Goal: Task Accomplishment & Management: Complete application form

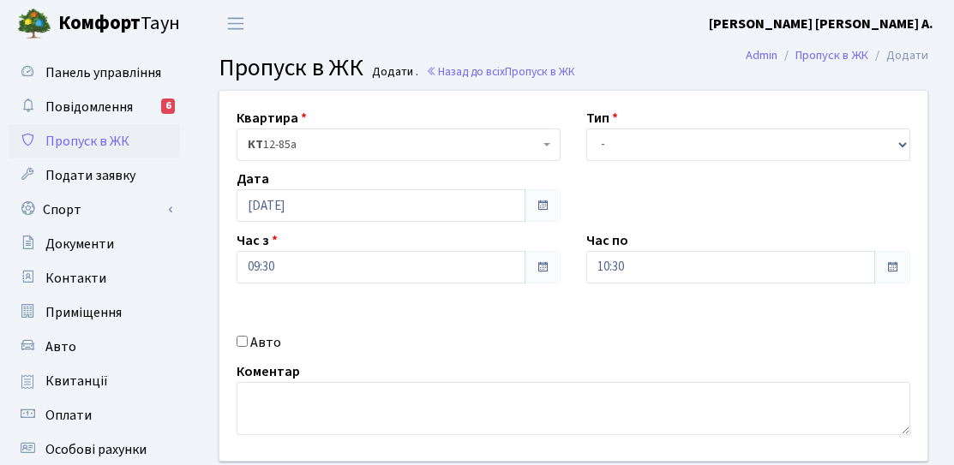
click at [252, 335] on label "Авто" at bounding box center [265, 342] width 31 height 21
click at [248, 336] on input "Авто" at bounding box center [242, 341] width 11 height 11
checkbox input "true"
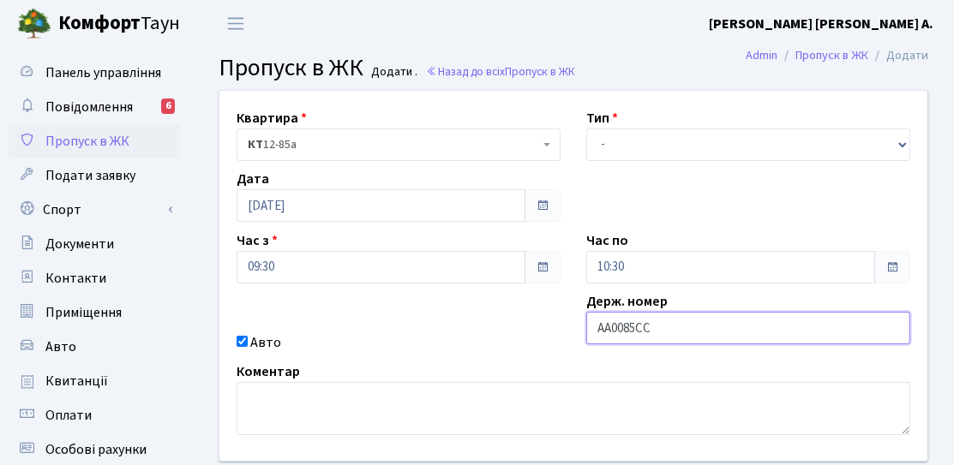
type input "АА0085СС"
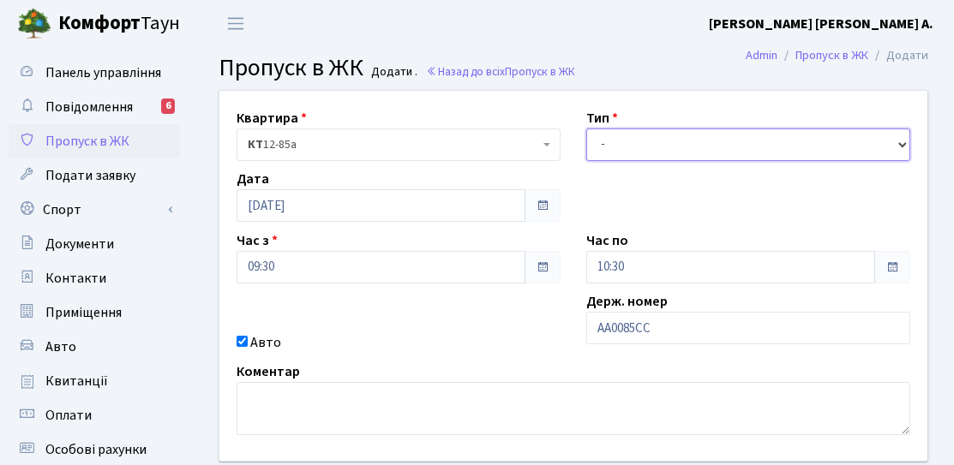
click at [616, 151] on select "- Доставка Таксі Гості Сервіс" at bounding box center [748, 145] width 324 height 33
select select "3"
click at [586, 129] on select "- Доставка Таксі Гості Сервіс" at bounding box center [748, 145] width 324 height 33
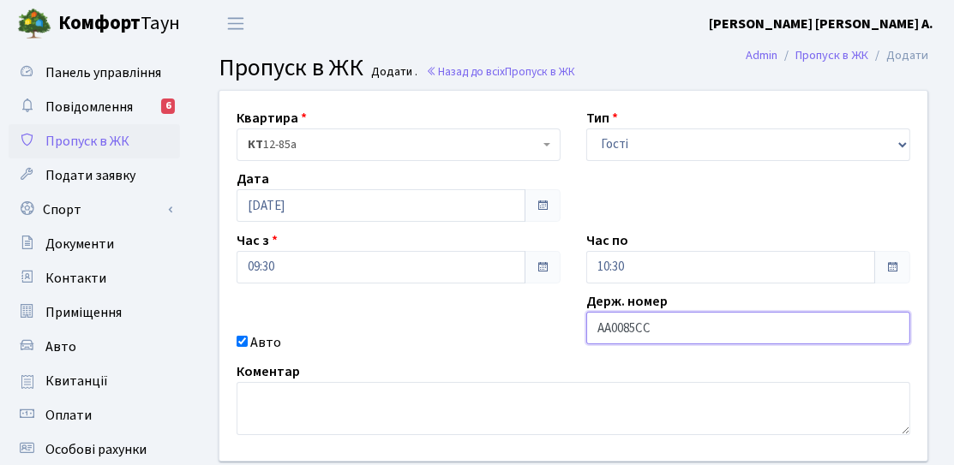
drag, startPoint x: 661, startPoint y: 319, endPoint x: 581, endPoint y: 325, distance: 79.9
click at [581, 325] on div "Держ. номер АА0085СС" at bounding box center [748, 322] width 350 height 62
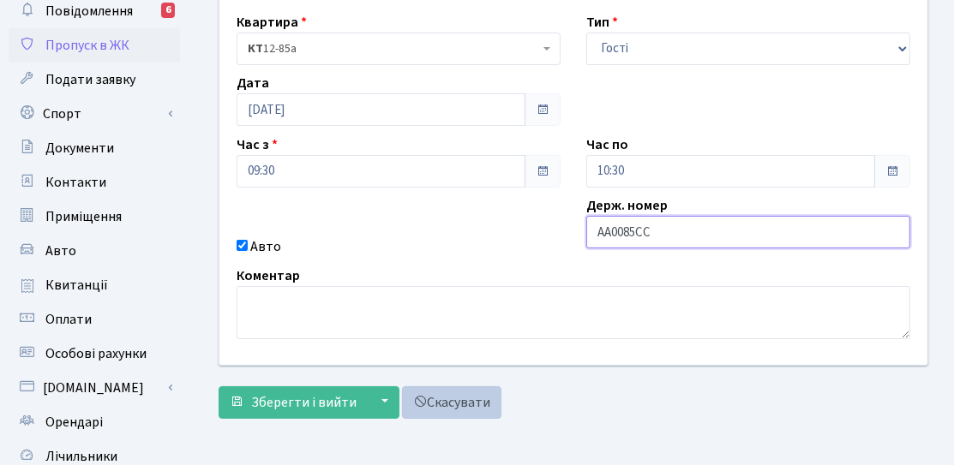
scroll to position [171, 0]
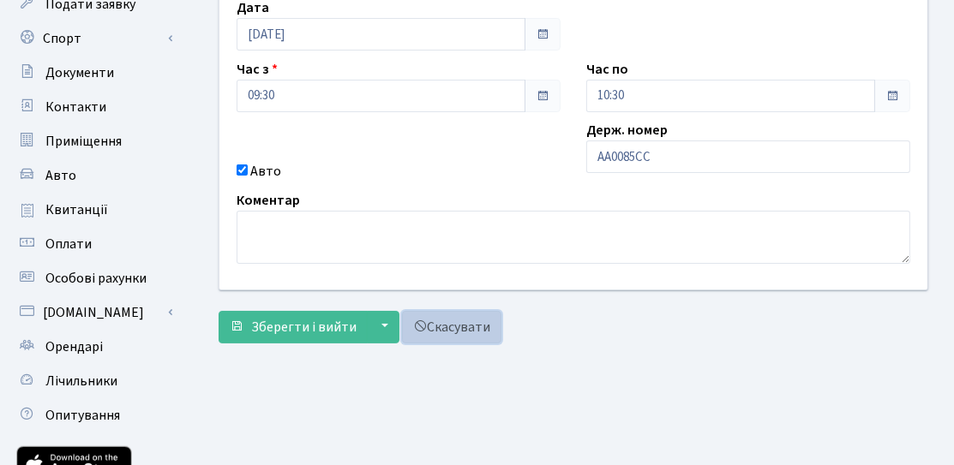
click at [481, 333] on link "Скасувати" at bounding box center [451, 327] width 99 height 33
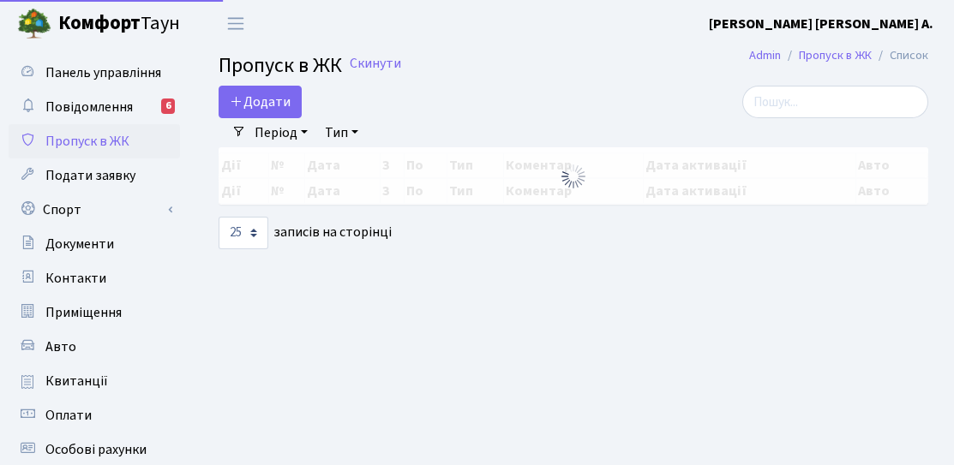
select select "25"
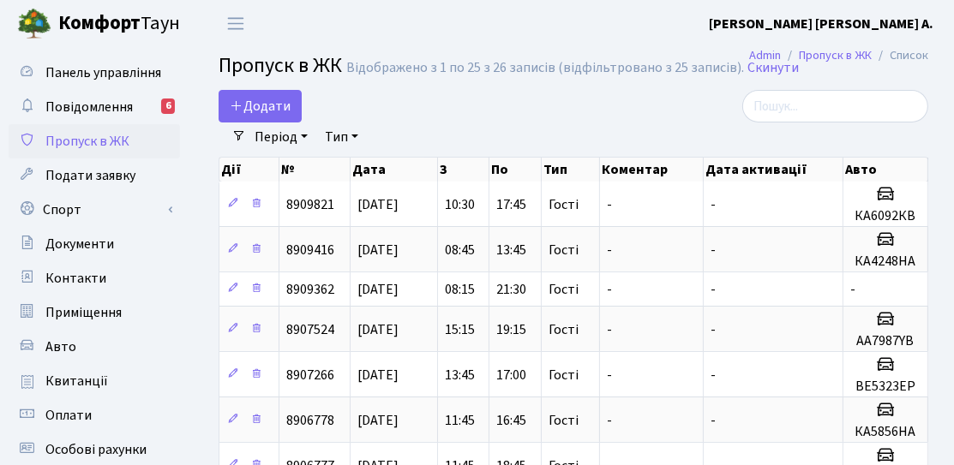
click at [279, 123] on link "Період" at bounding box center [281, 137] width 67 height 29
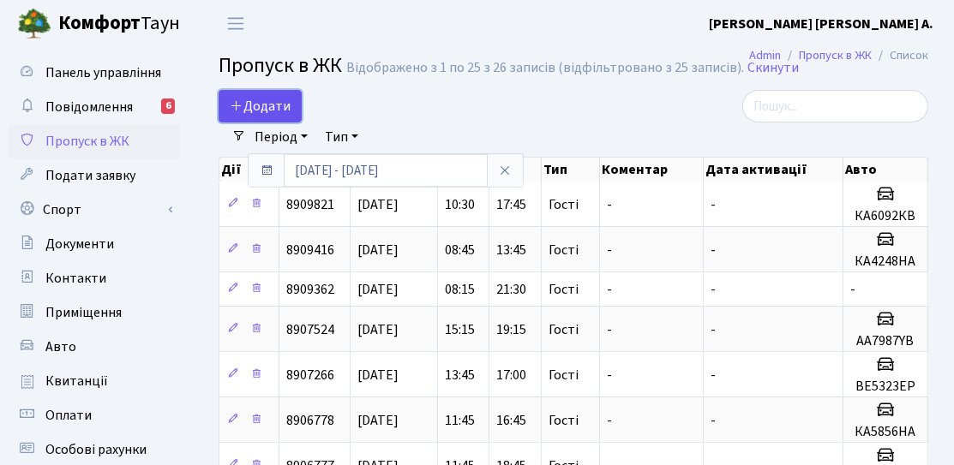
click at [279, 113] on span "Додати" at bounding box center [260, 106] width 61 height 19
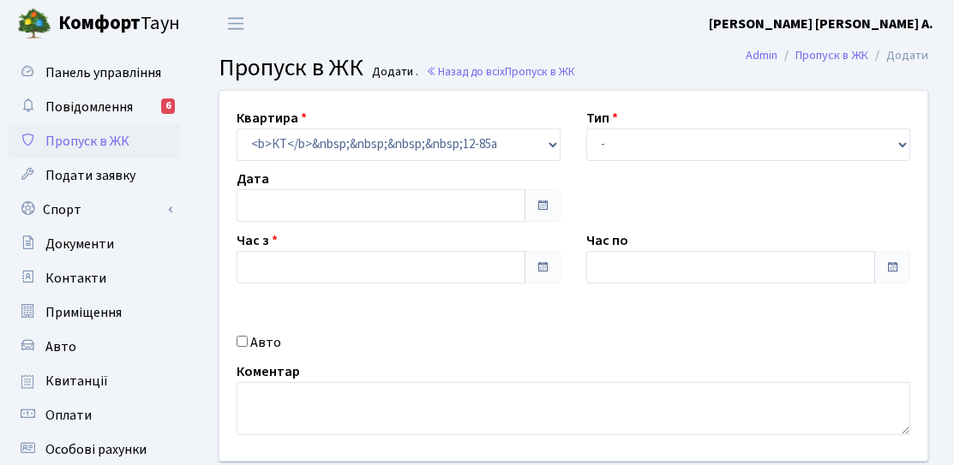
type input "[DATE]"
type input "11:30"
type input "12:30"
click at [268, 336] on label "Авто" at bounding box center [265, 342] width 31 height 21
click at [248, 336] on input "Авто" at bounding box center [242, 341] width 11 height 11
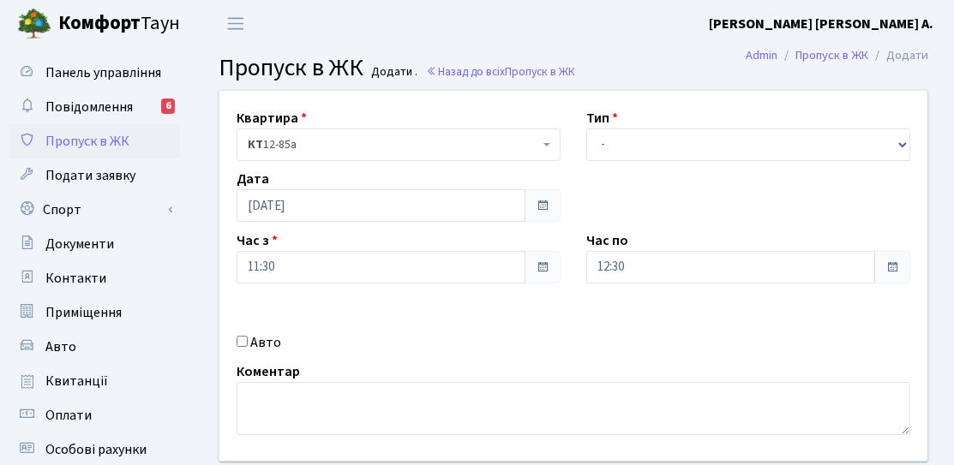
checkbox input "true"
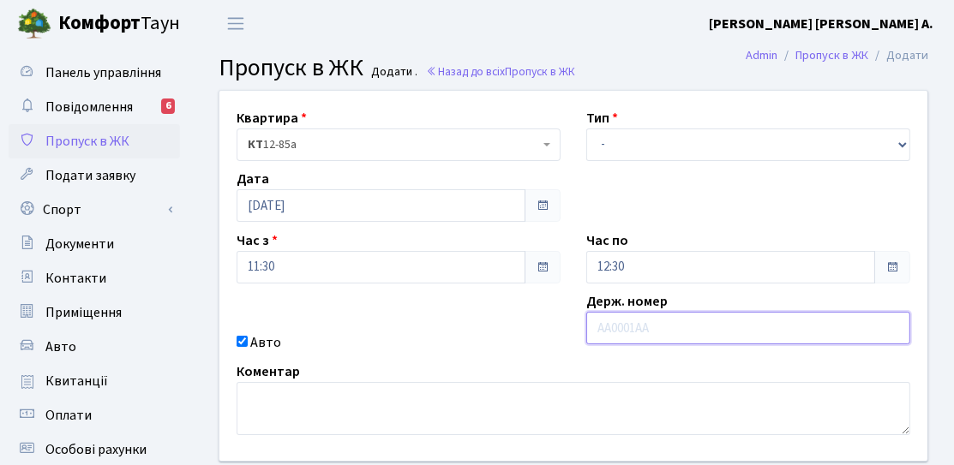
paste input "АА0085СС"
type input "АА0085СС"
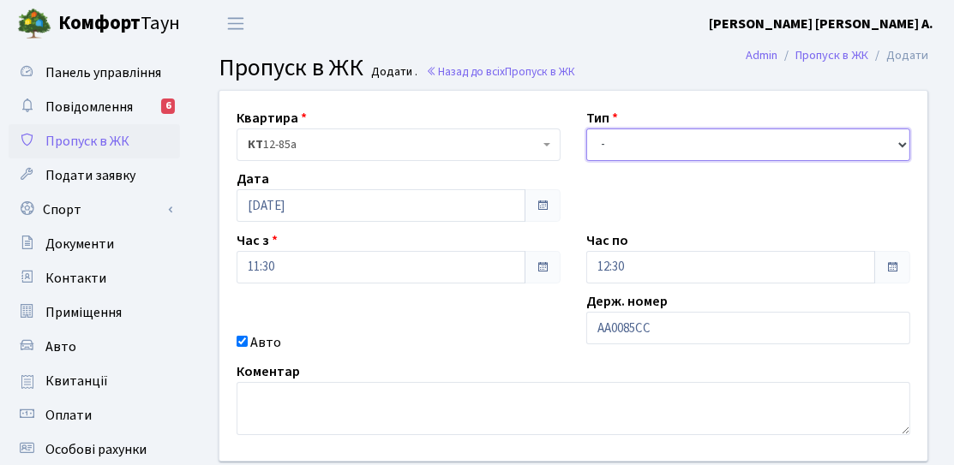
click at [615, 141] on select "- Доставка Таксі Гості Сервіс" at bounding box center [748, 145] width 324 height 33
select select "3"
click at [586, 129] on select "- Доставка Таксі Гості Сервіс" at bounding box center [748, 145] width 324 height 33
click at [661, 248] on div "Час по 12:30" at bounding box center [748, 257] width 350 height 53
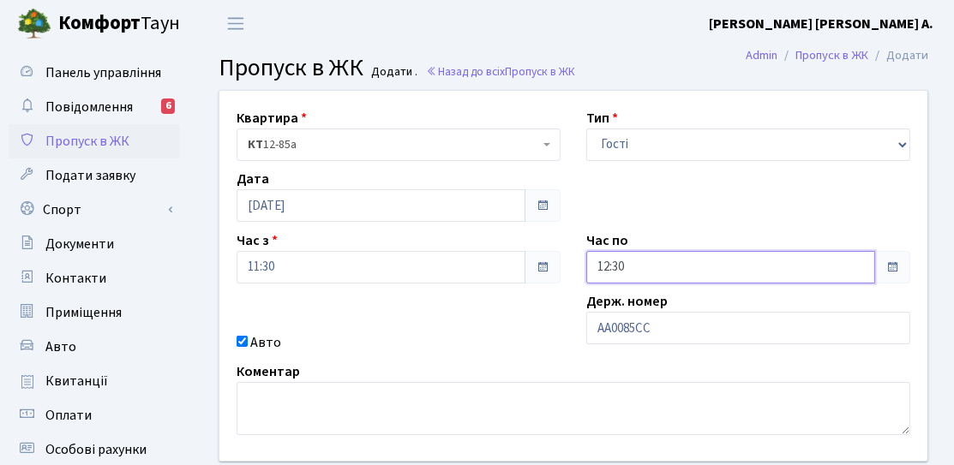
click at [606, 264] on input "12:30" at bounding box center [730, 267] width 289 height 33
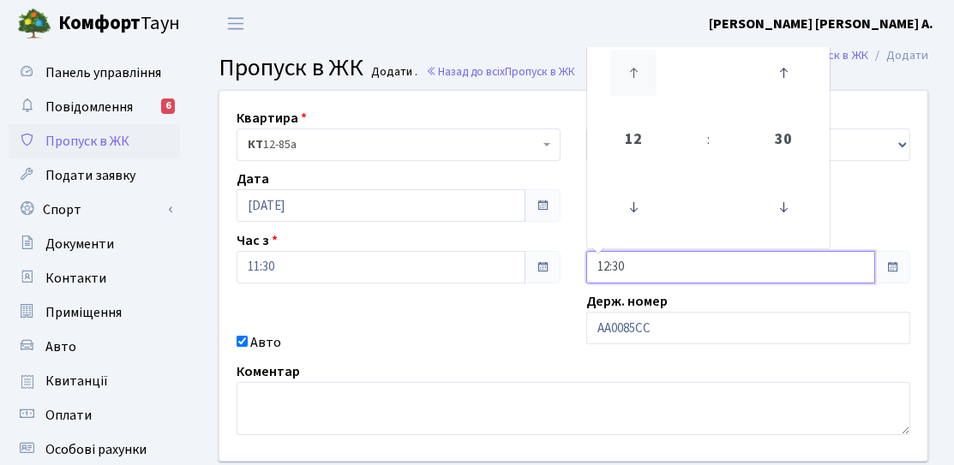
click at [634, 86] on icon at bounding box center [633, 73] width 46 height 46
type input "16:30"
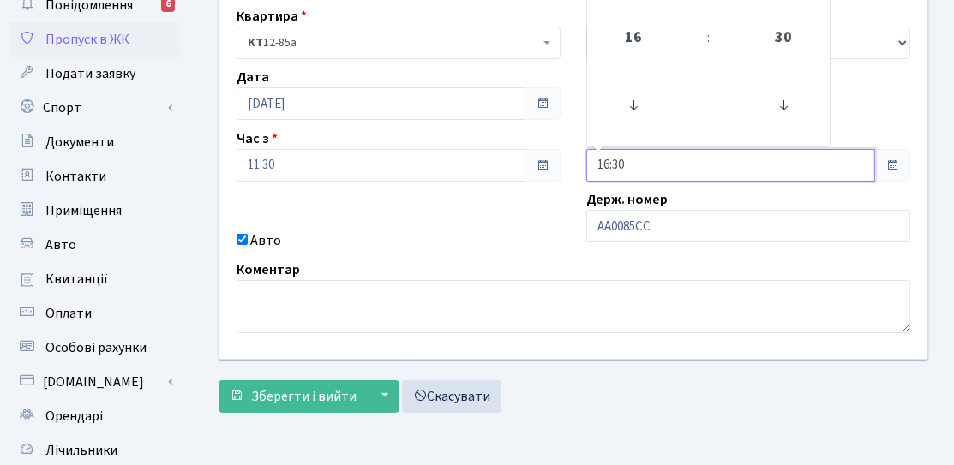
scroll to position [171, 0]
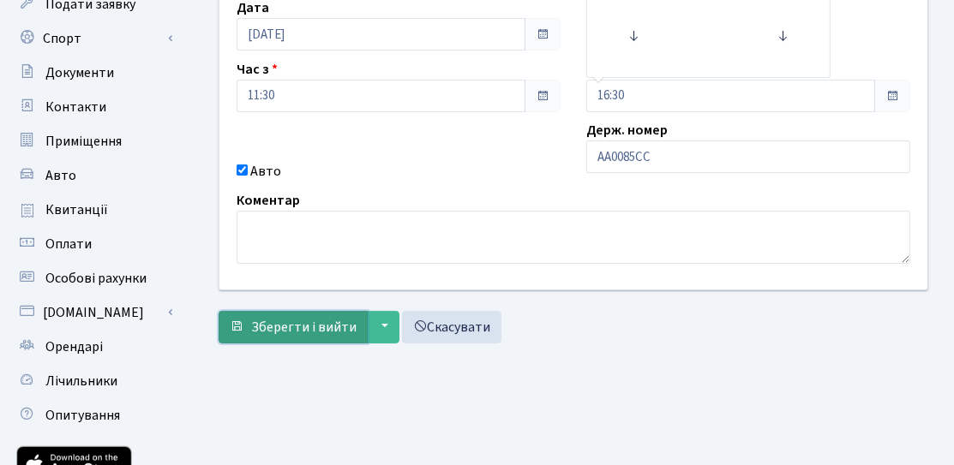
click at [311, 331] on span "Зберегти і вийти" at bounding box center [303, 327] width 105 height 19
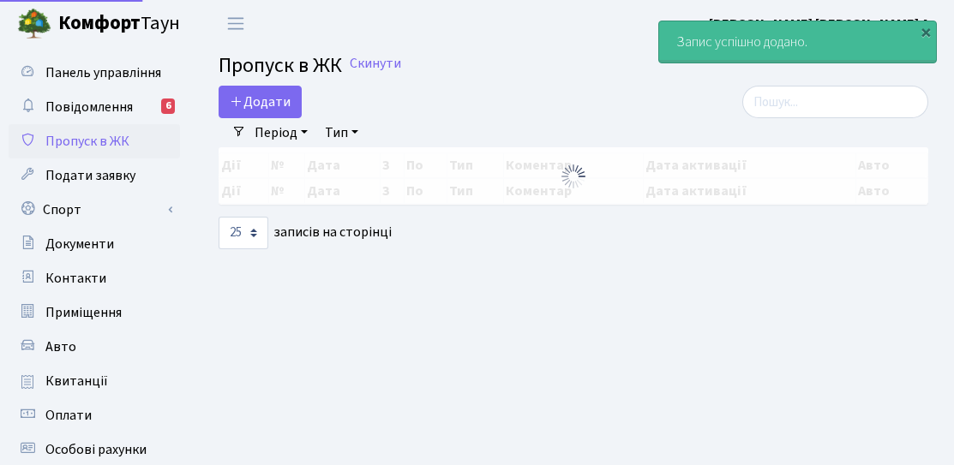
select select "25"
